Goal: Find contact information: Find contact information

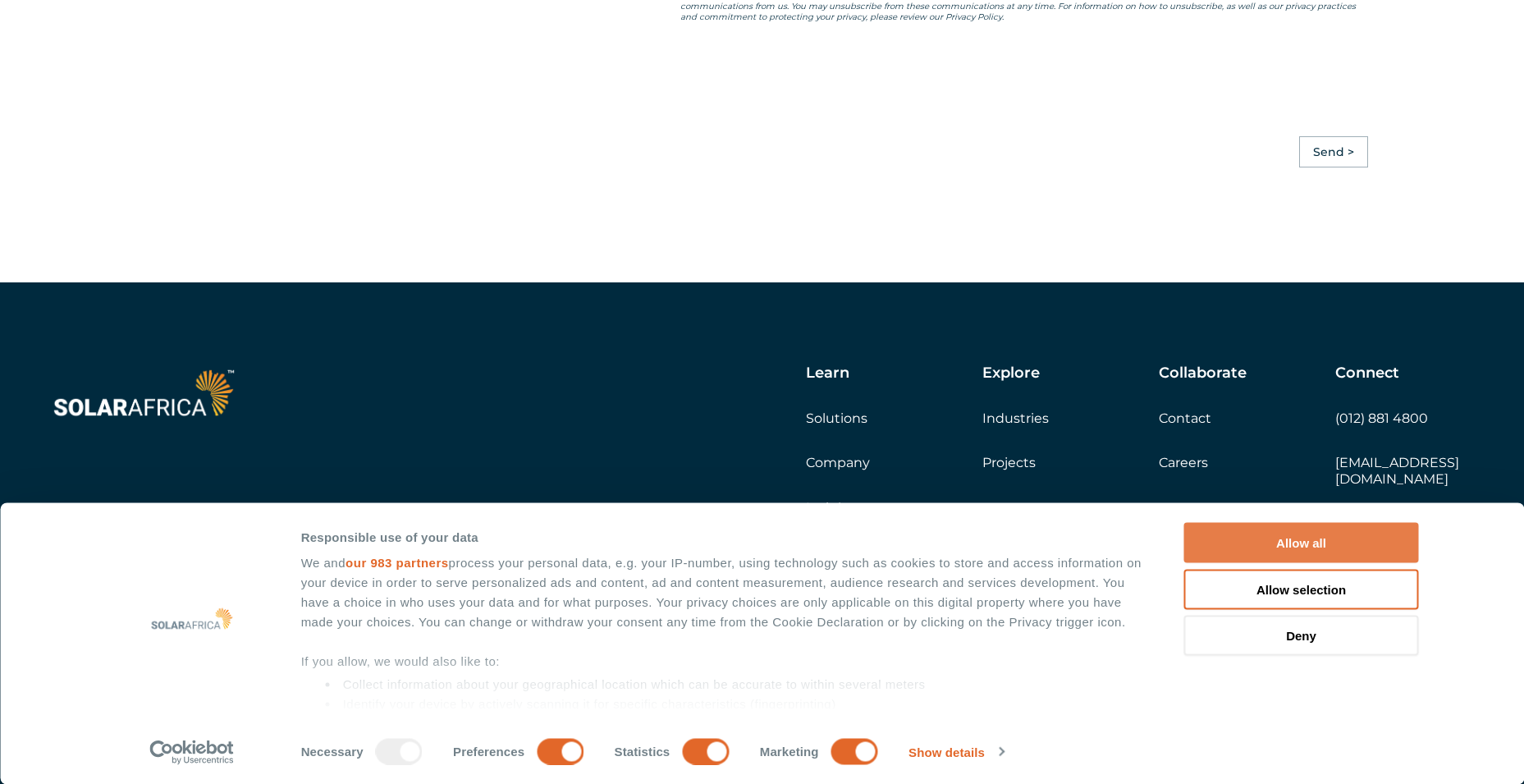
click at [1310, 537] on button "Allow all" at bounding box center [1301, 543] width 235 height 41
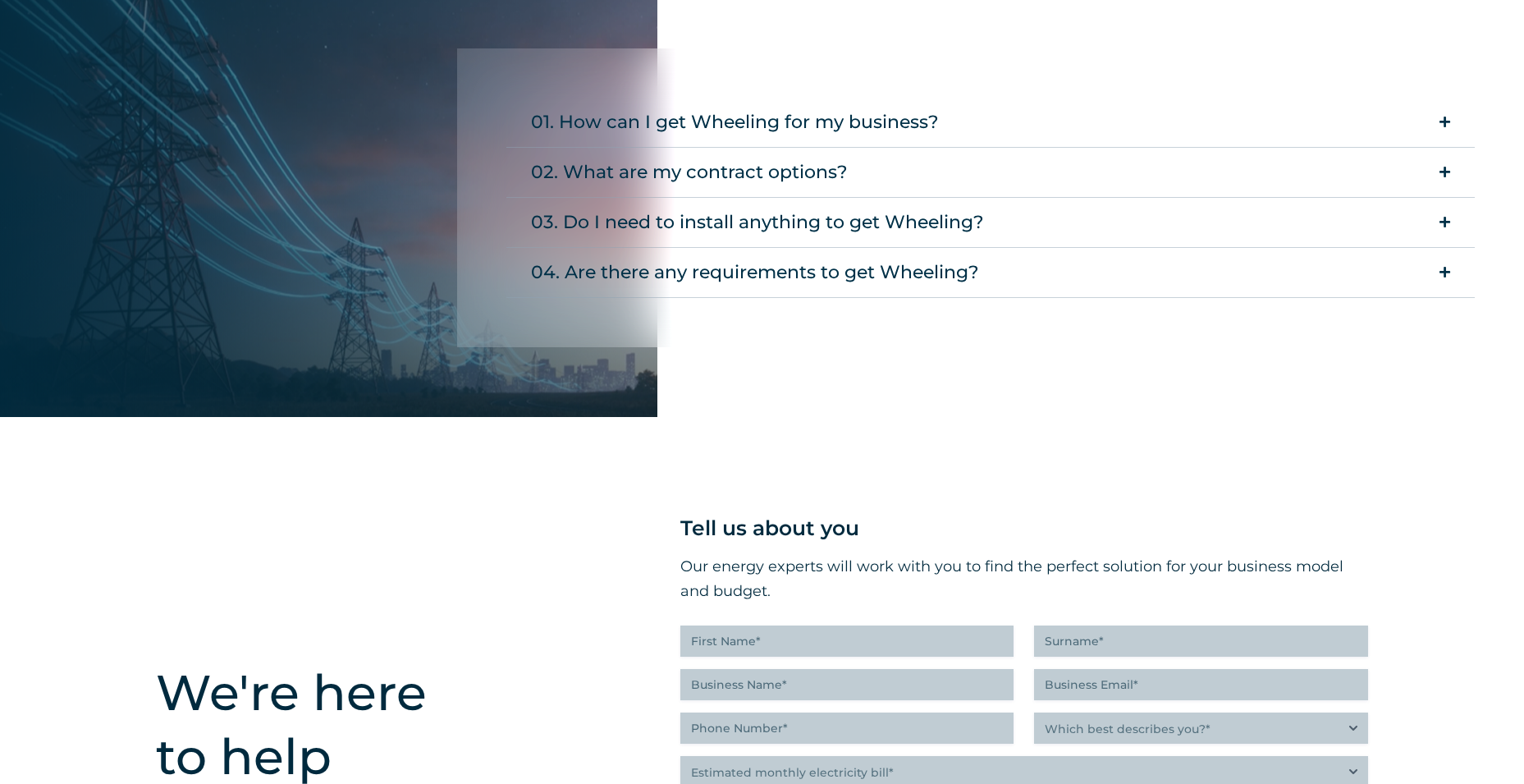
scroll to position [3784, 0]
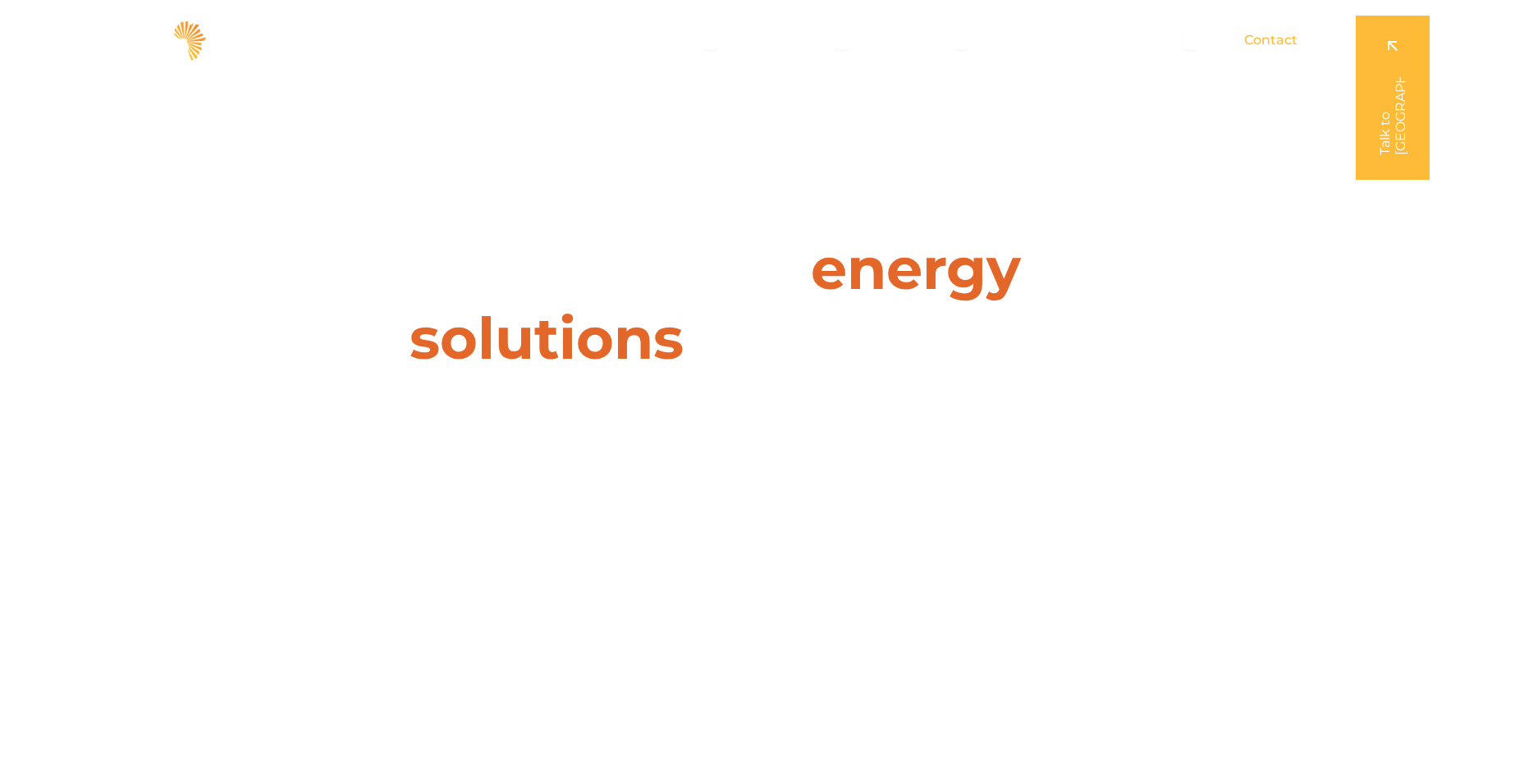
click at [1266, 42] on span "Contact" at bounding box center [1271, 40] width 54 height 19
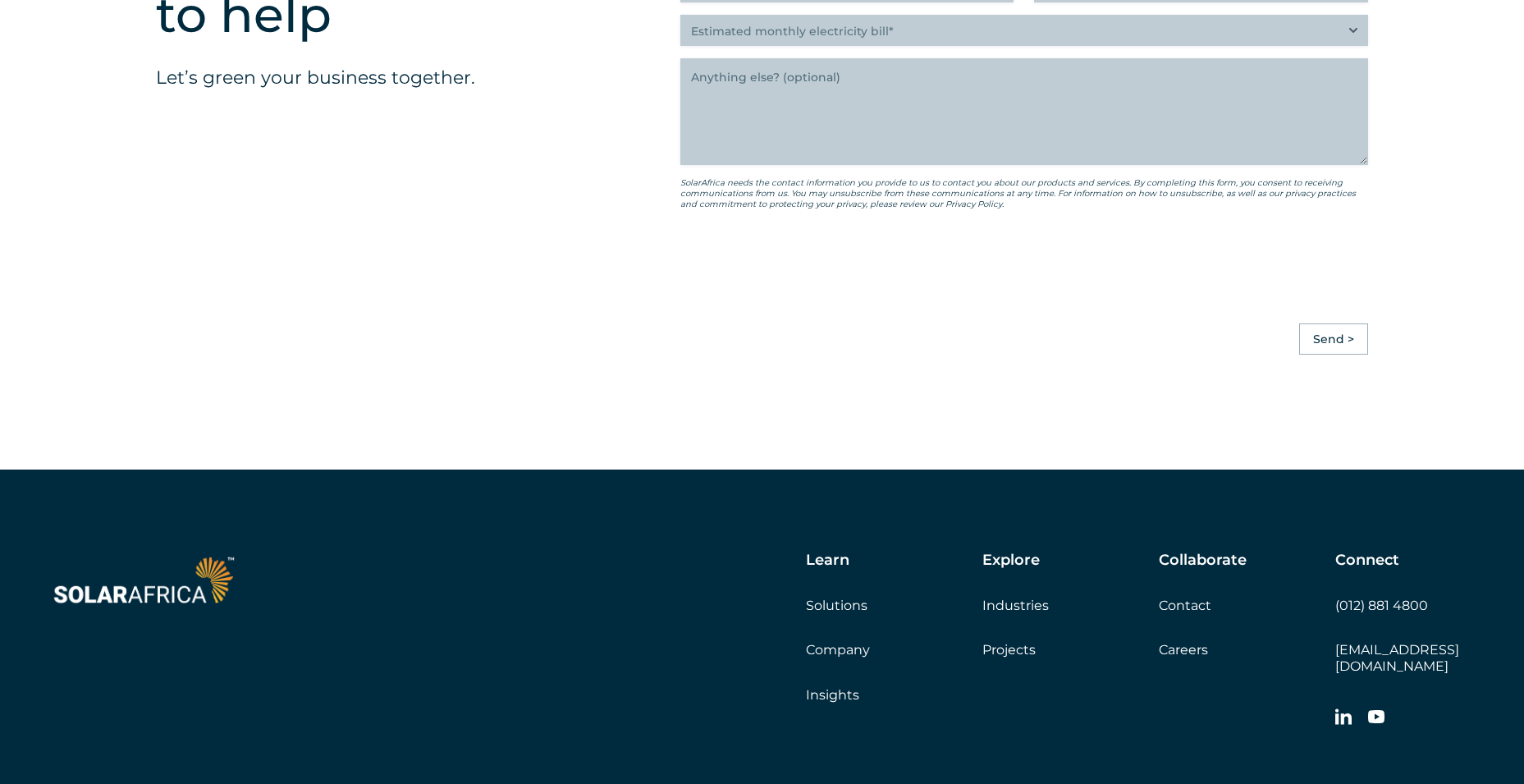
scroll to position [4625, 0]
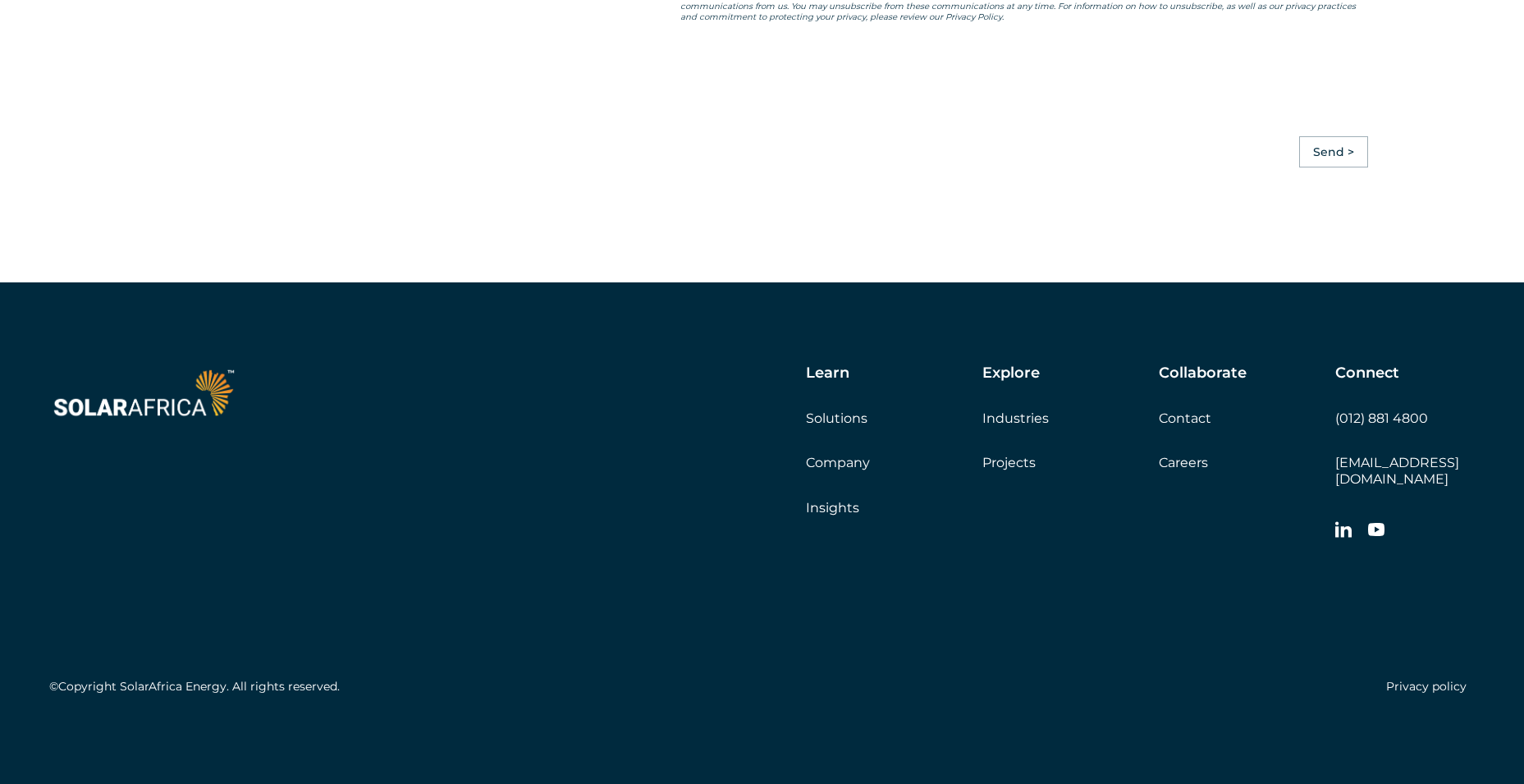
click at [1190, 426] on link "Contact" at bounding box center [1185, 417] width 53 height 16
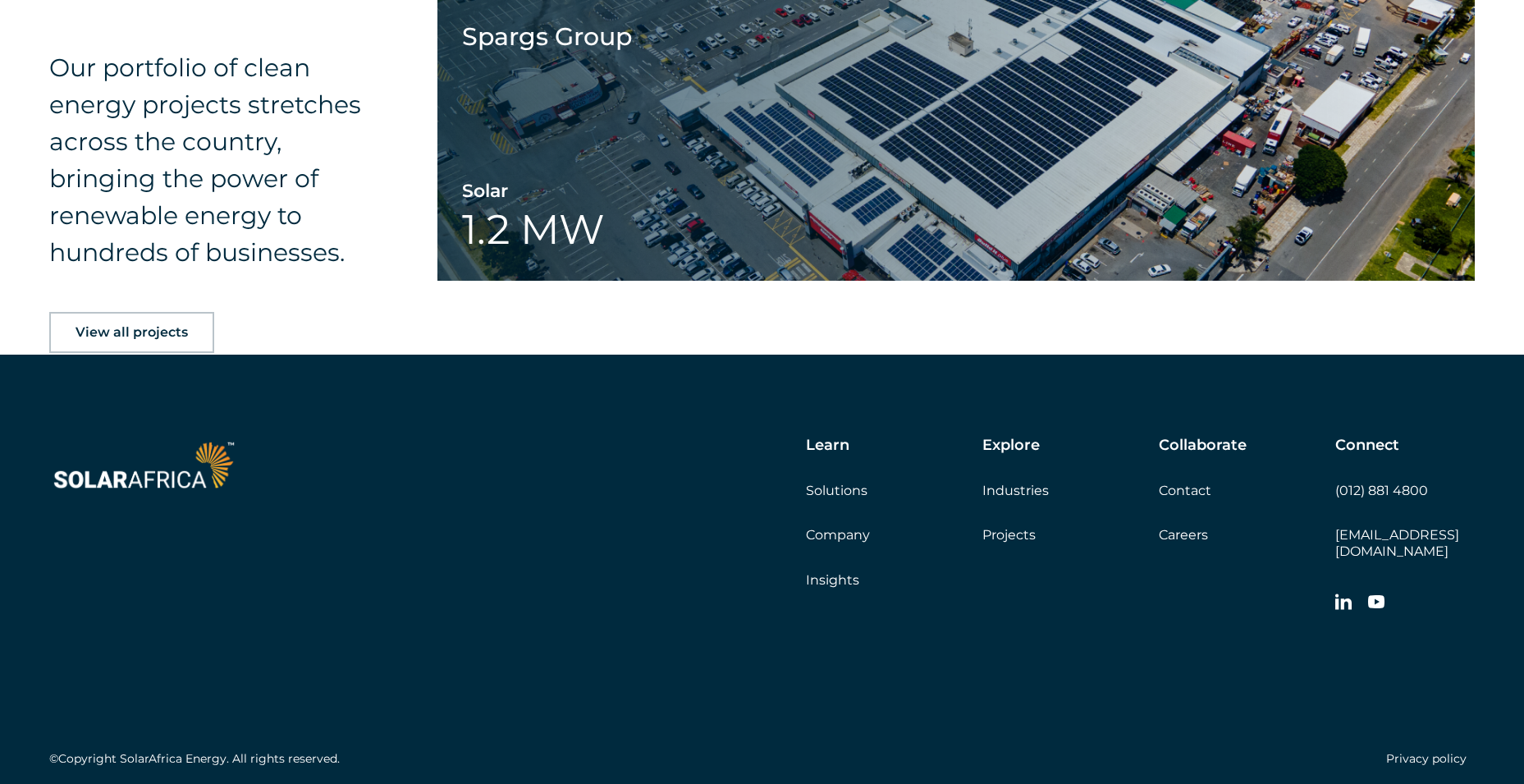
scroll to position [2659, 0]
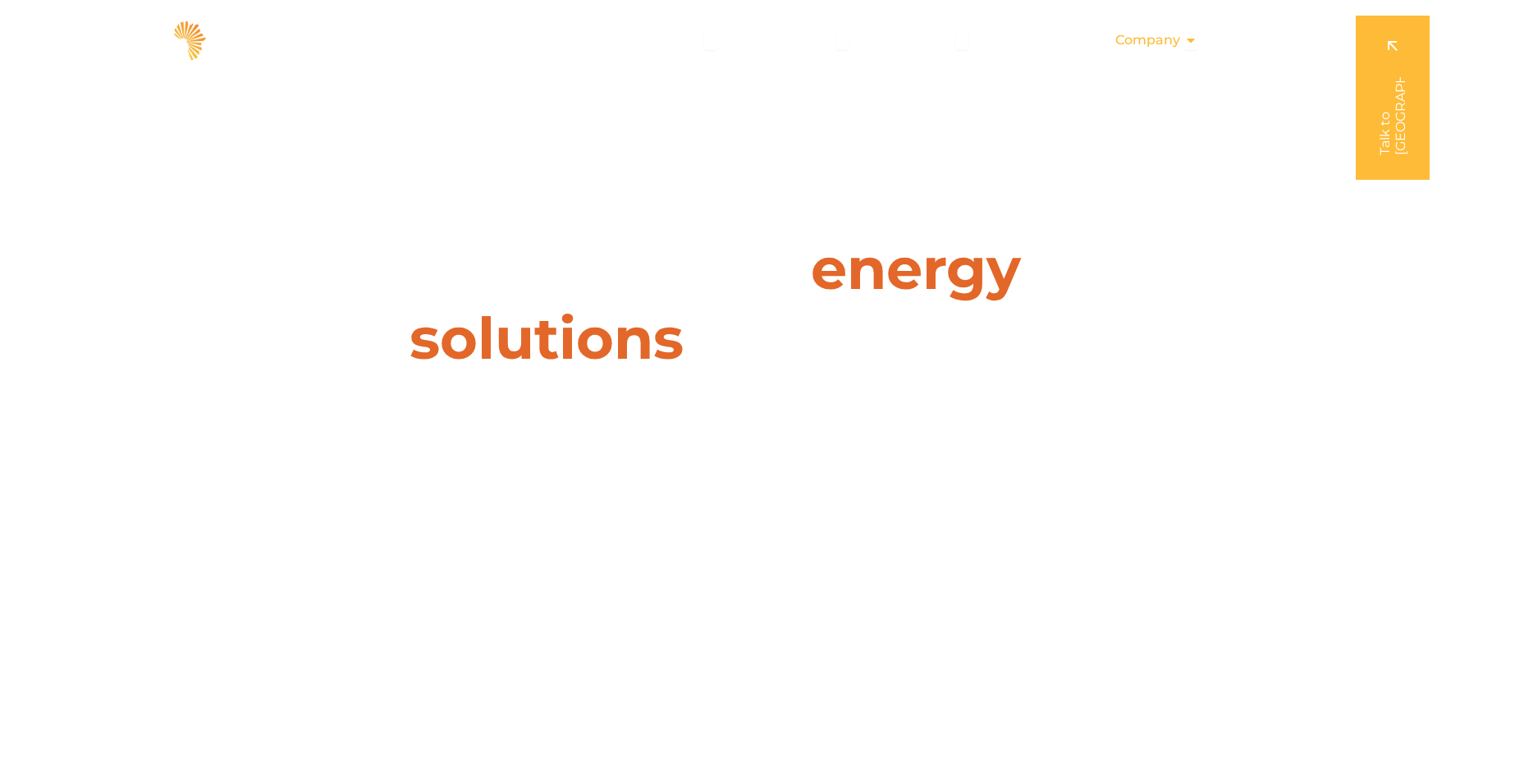
click at [1162, 39] on span "Company" at bounding box center [1148, 40] width 65 height 19
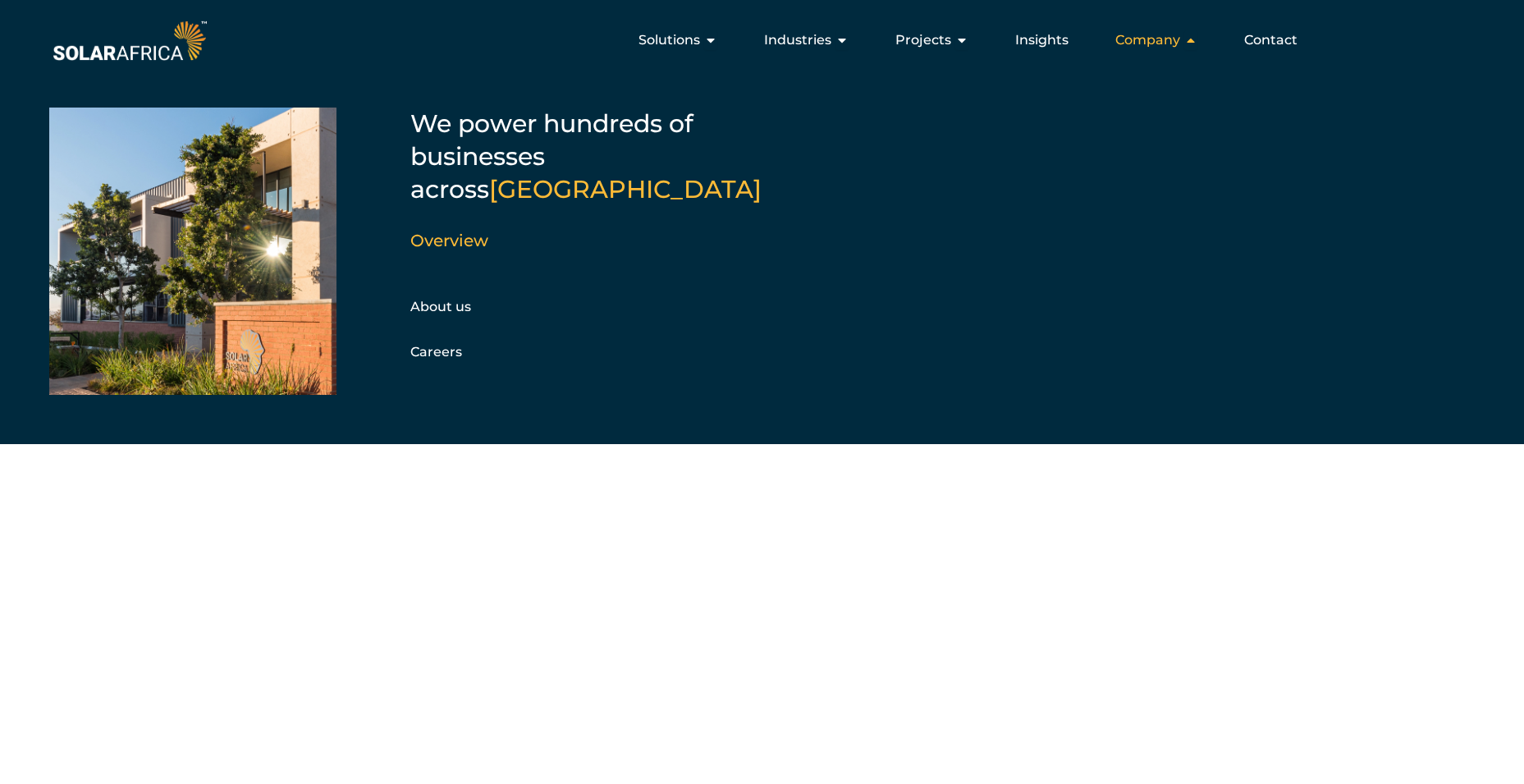
click at [1185, 35] on icon "Menu" at bounding box center [1191, 40] width 13 height 13
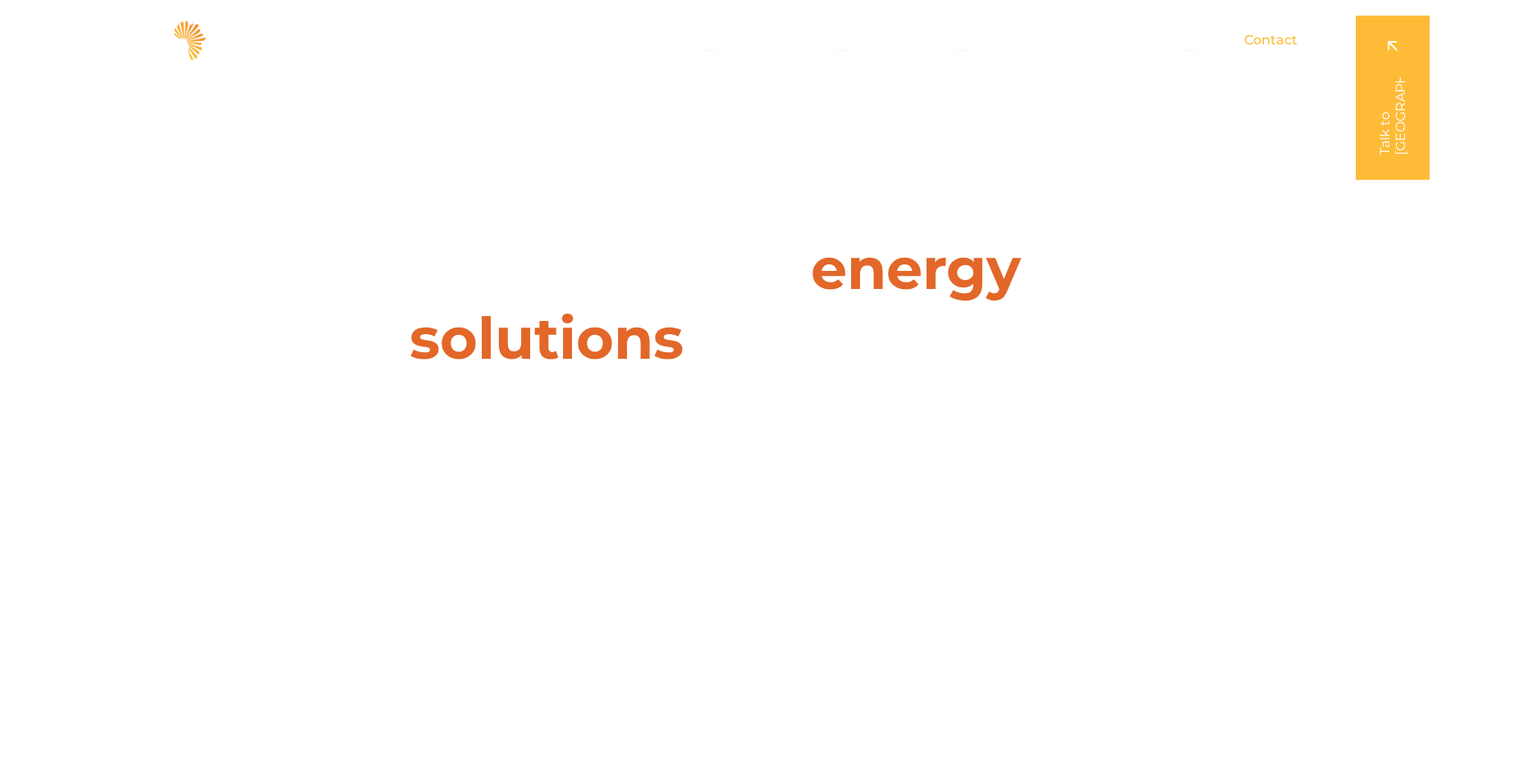
click at [1271, 35] on span "Contact" at bounding box center [1271, 40] width 54 height 19
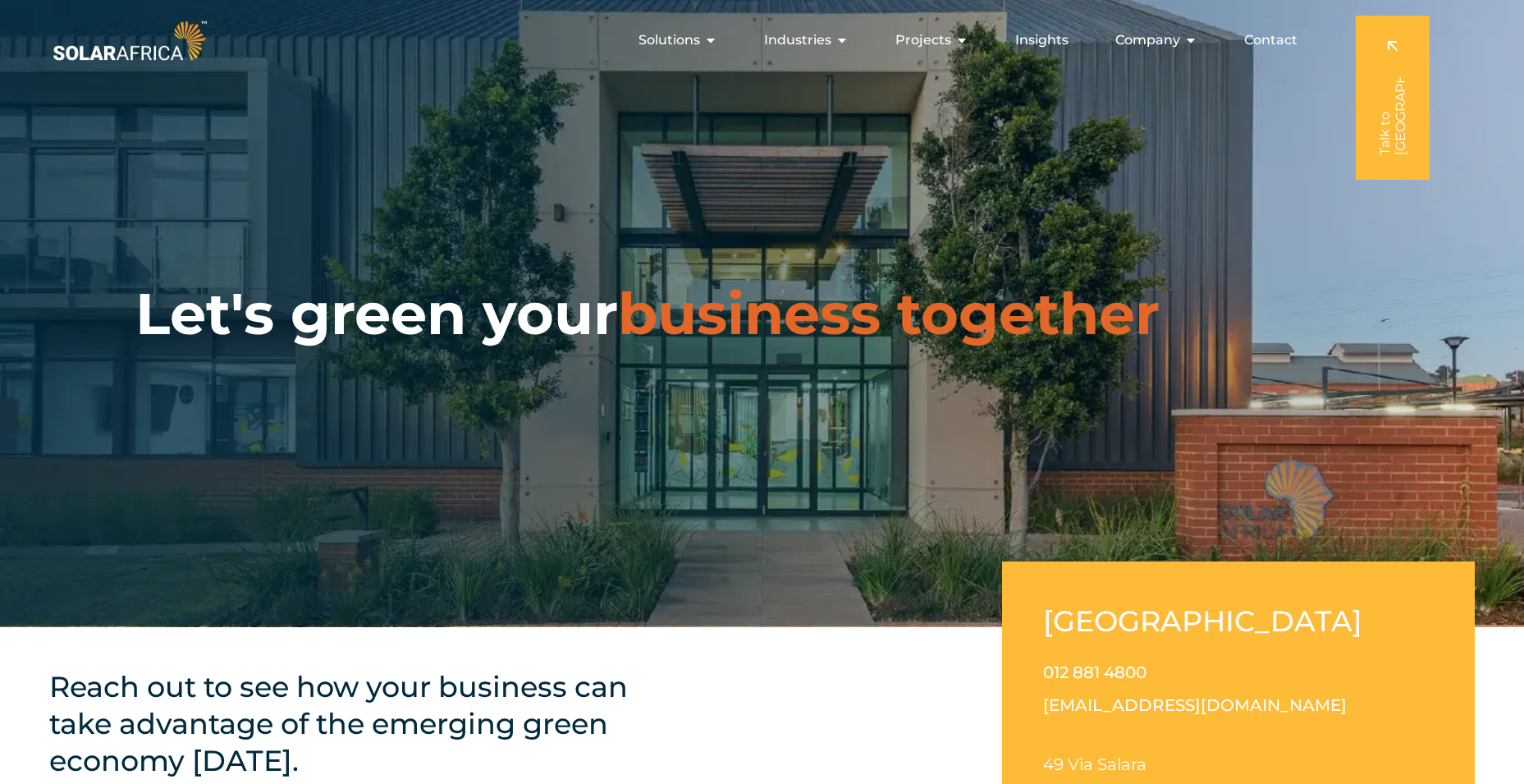
drag, startPoint x: 1095, startPoint y: 688, endPoint x: 1087, endPoint y: 707, distance: 20.6
drag, startPoint x: 1087, startPoint y: 707, endPoint x: 1050, endPoint y: 706, distance: 37.0
click at [1050, 706] on link "[EMAIL_ADDRESS][DOMAIN_NAME]" at bounding box center [1194, 705] width 304 height 19
drag, startPoint x: 1039, startPoint y: 705, endPoint x: 1204, endPoint y: 708, distance: 165.0
click at [1232, 715] on div "[GEOGRAPHIC_DATA] 012 881 4800 [EMAIL_ADDRESS][DOMAIN_NAME] [STREET_ADDRESS][PE…" at bounding box center [1239, 754] width 473 height 385
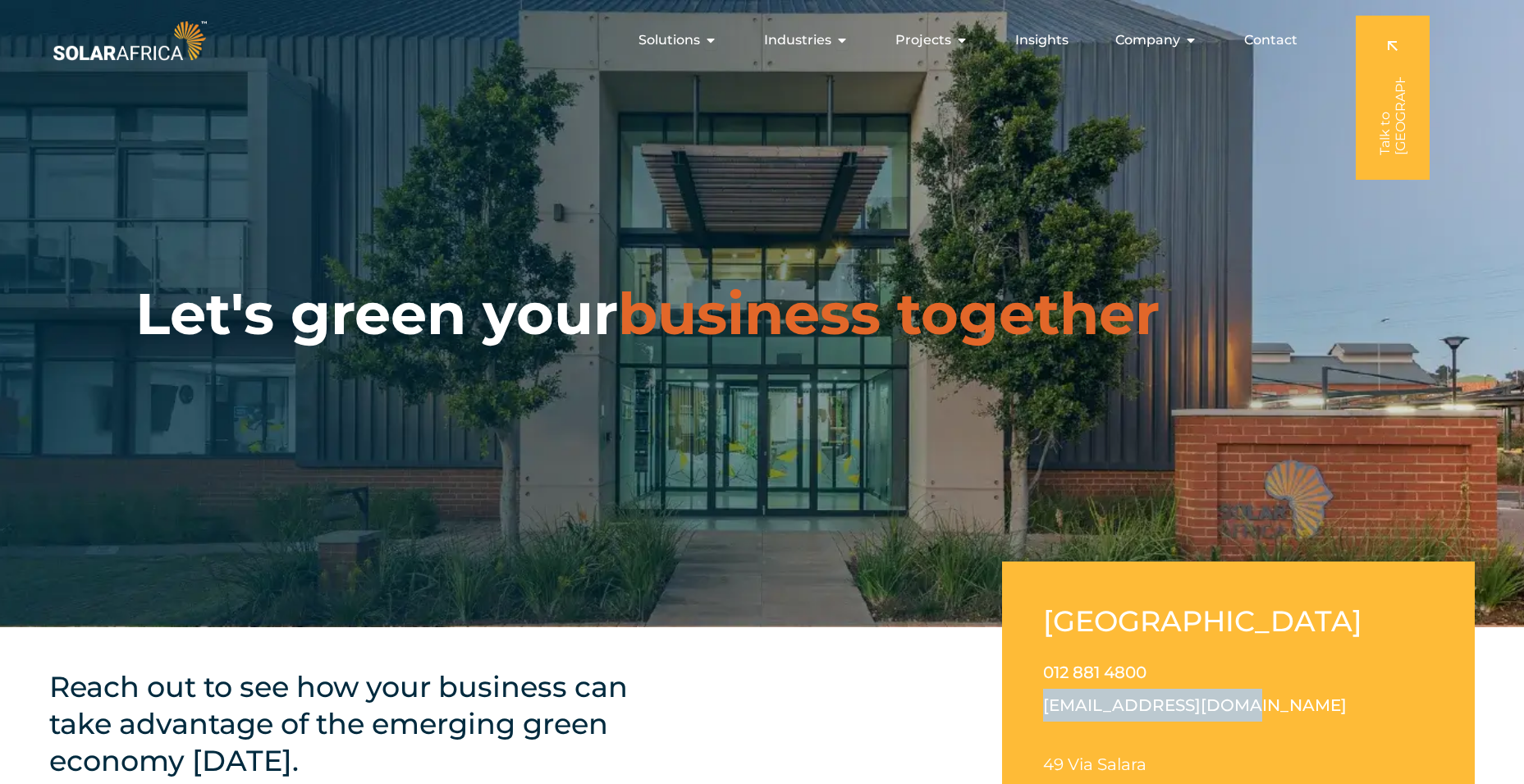
copy link "[EMAIL_ADDRESS][DOMAIN_NAME]"
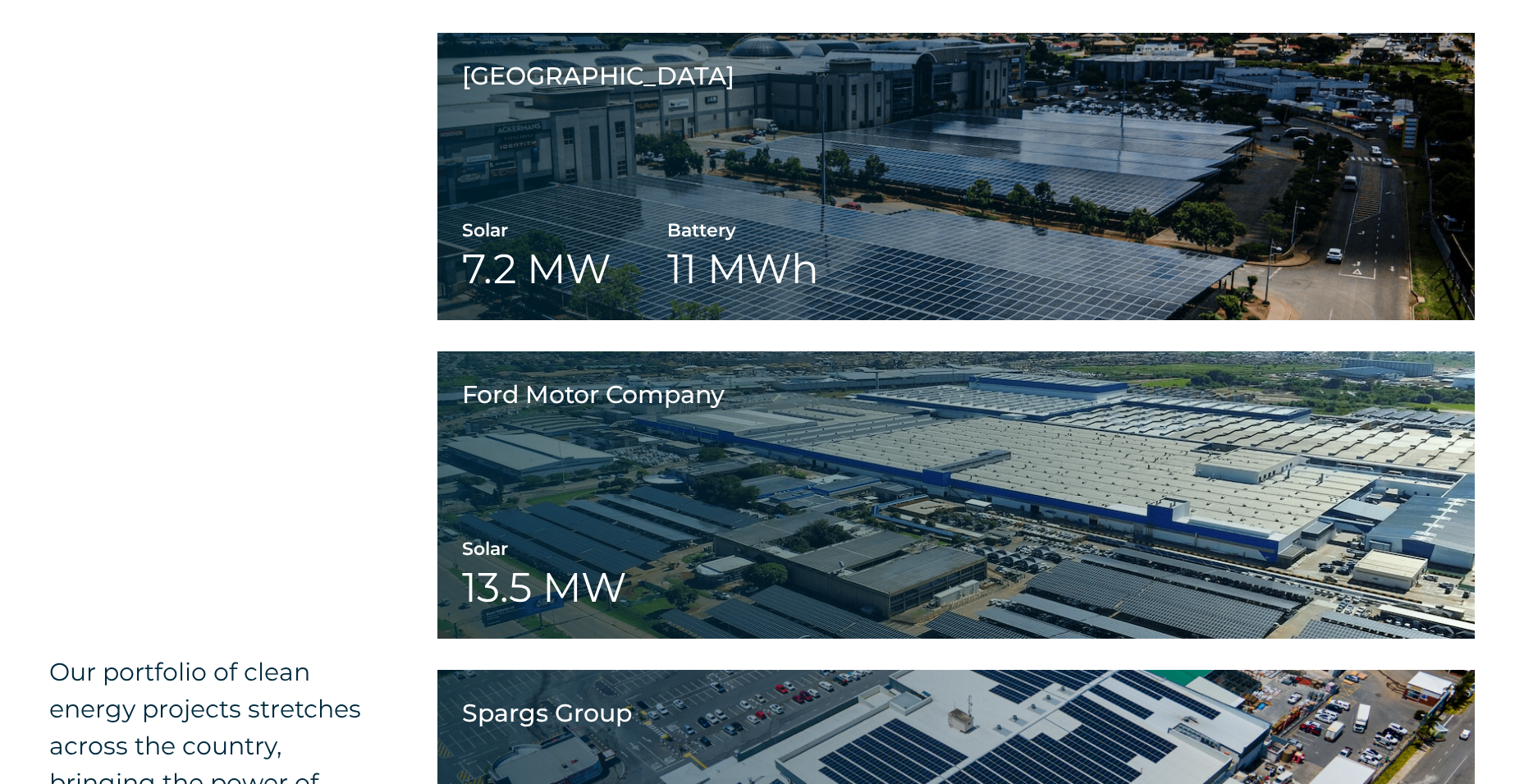
scroll to position [2659, 0]
